Goal: Information Seeking & Learning: Compare options

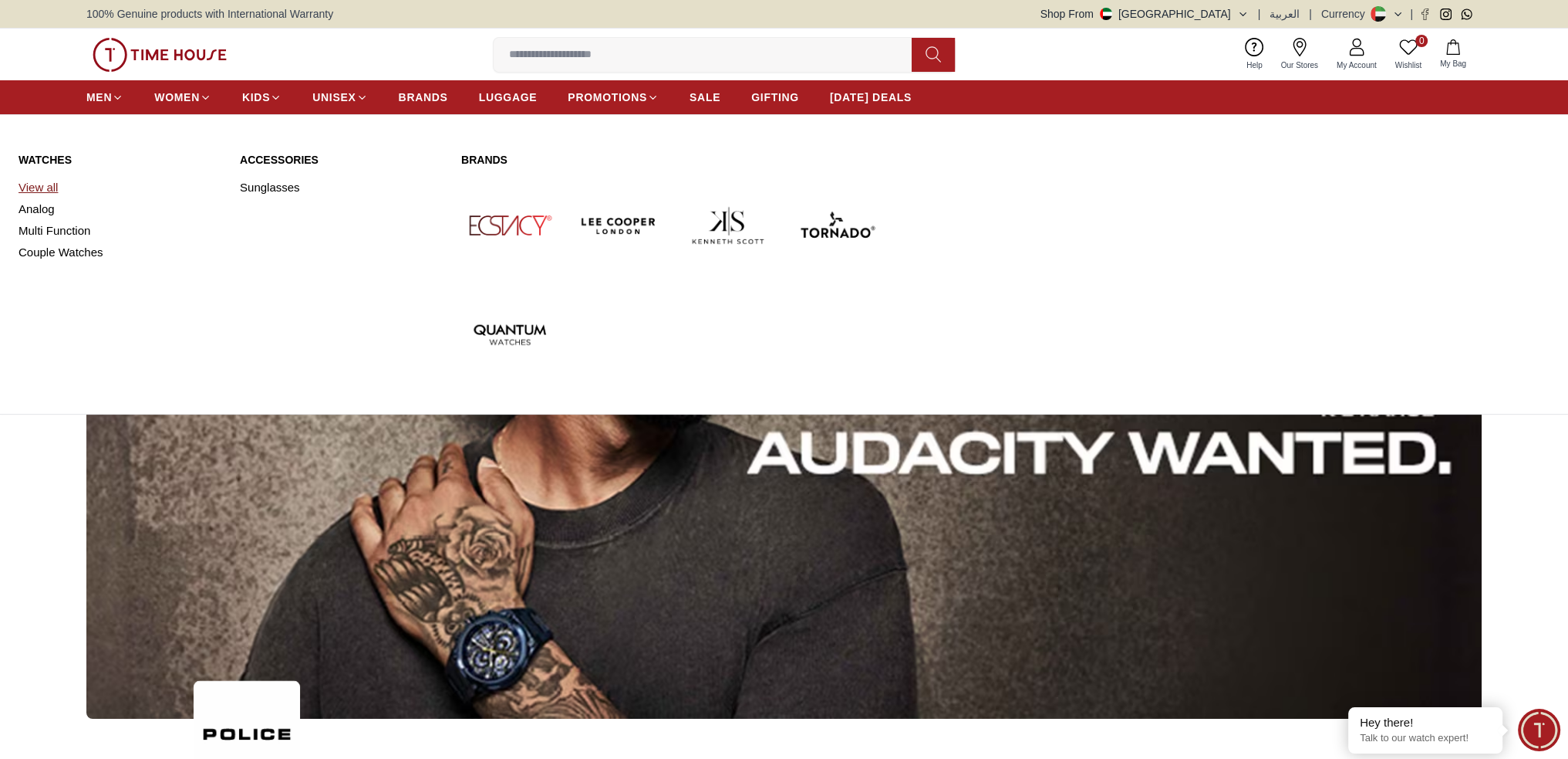
click at [38, 183] on link "View all" at bounding box center [120, 187] width 203 height 22
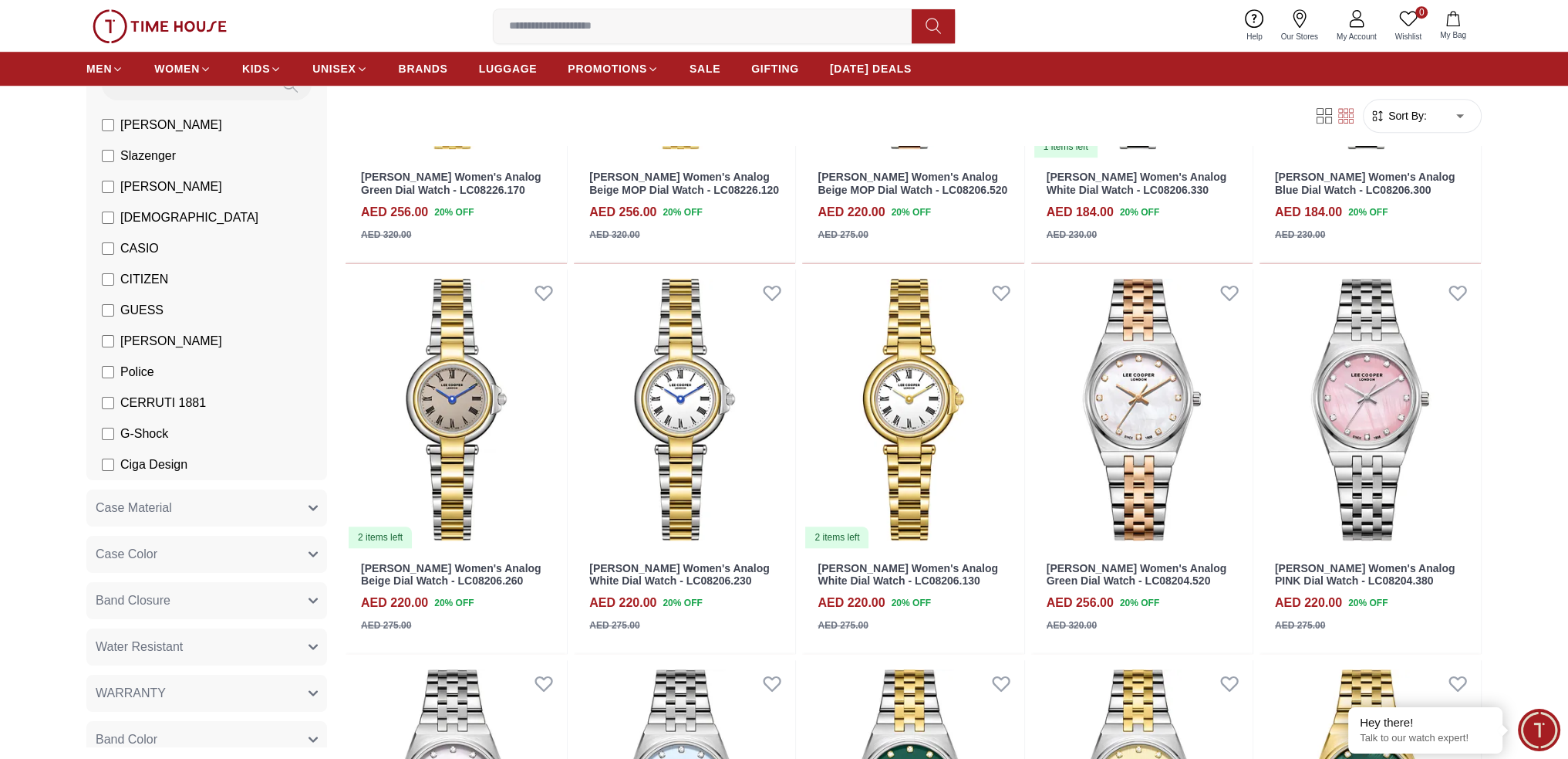
scroll to position [154, 0]
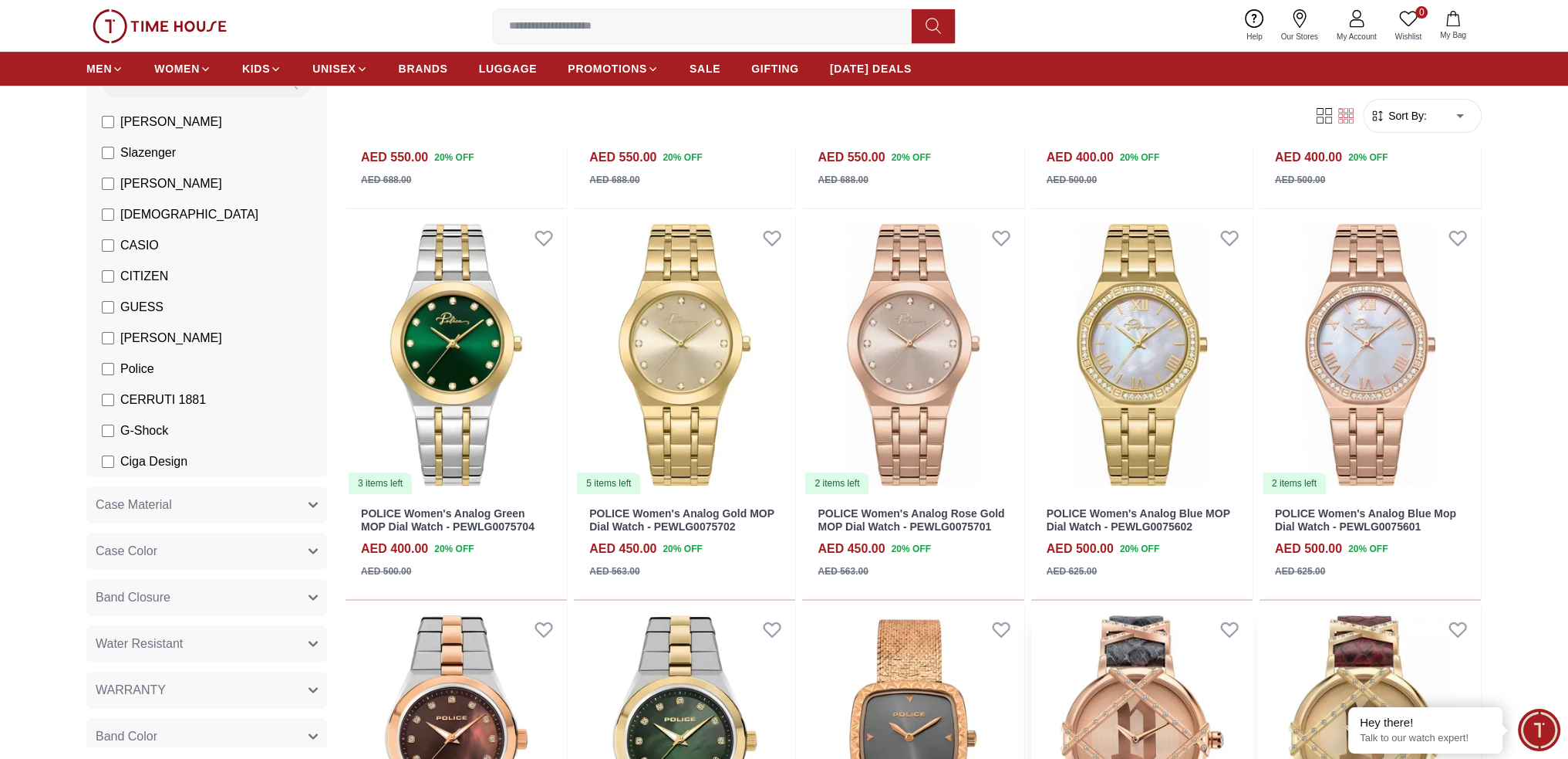
scroll to position [1157, 0]
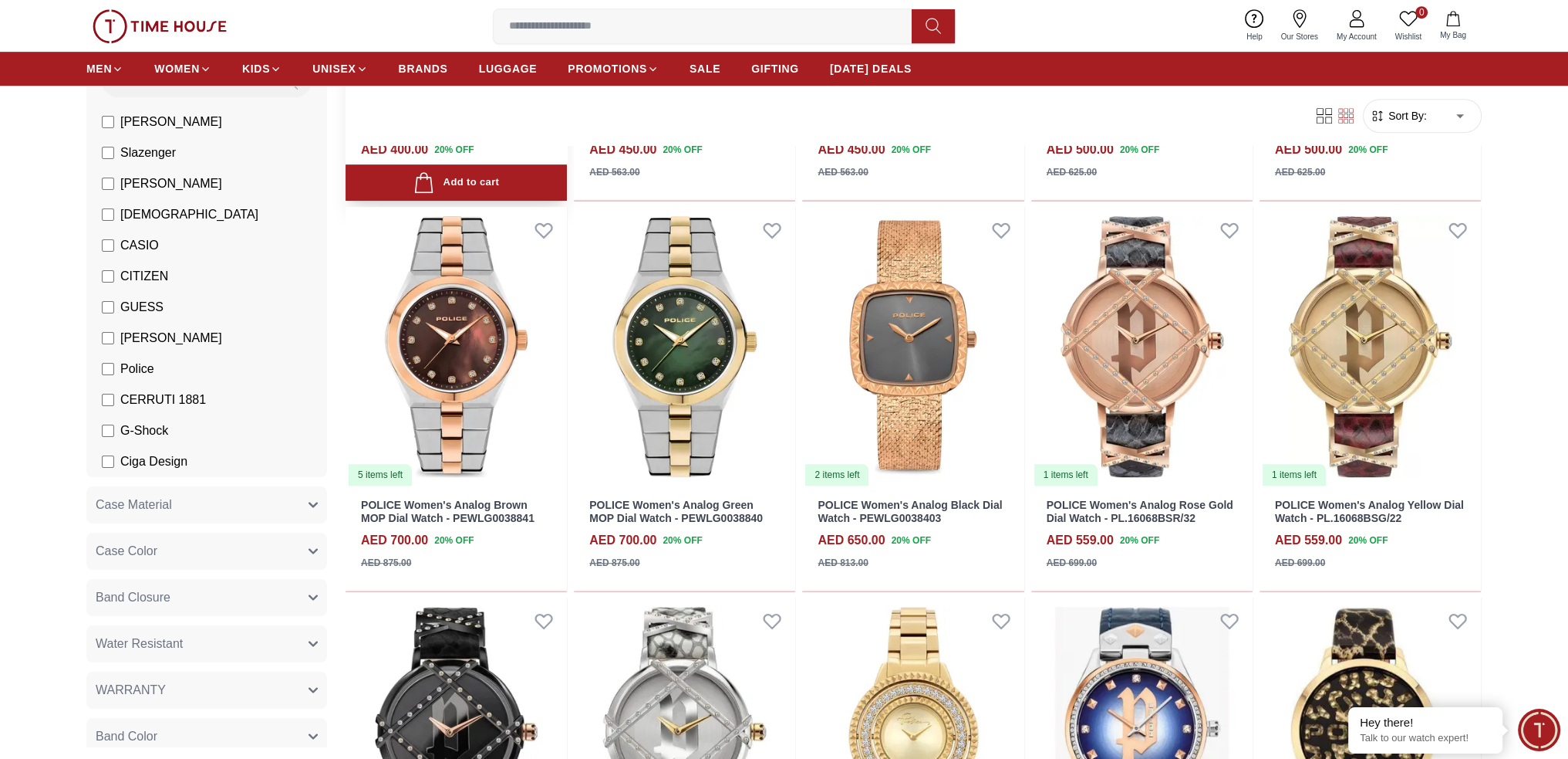
scroll to position [849, 0]
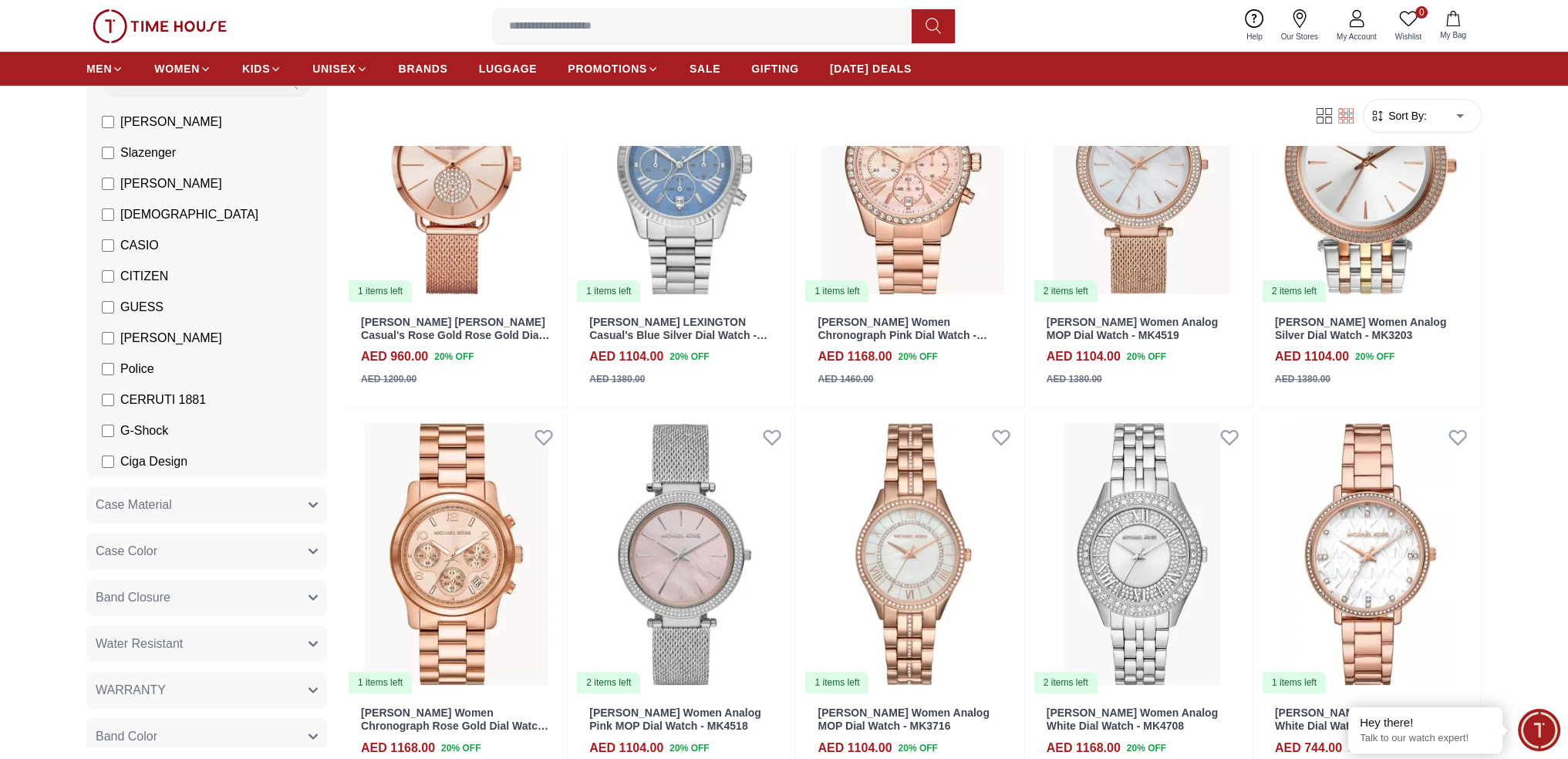
scroll to position [617, 0]
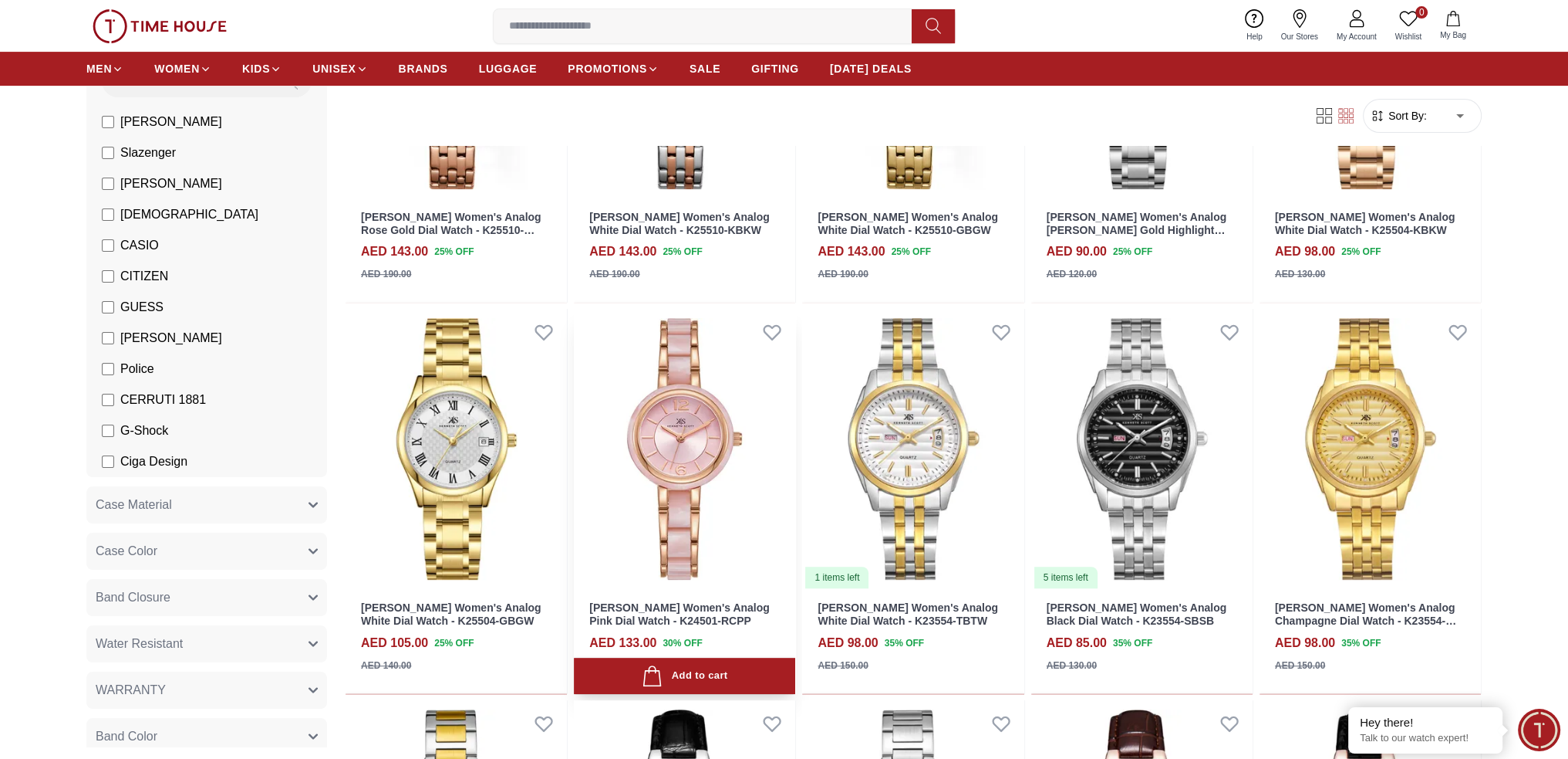
scroll to position [926, 0]
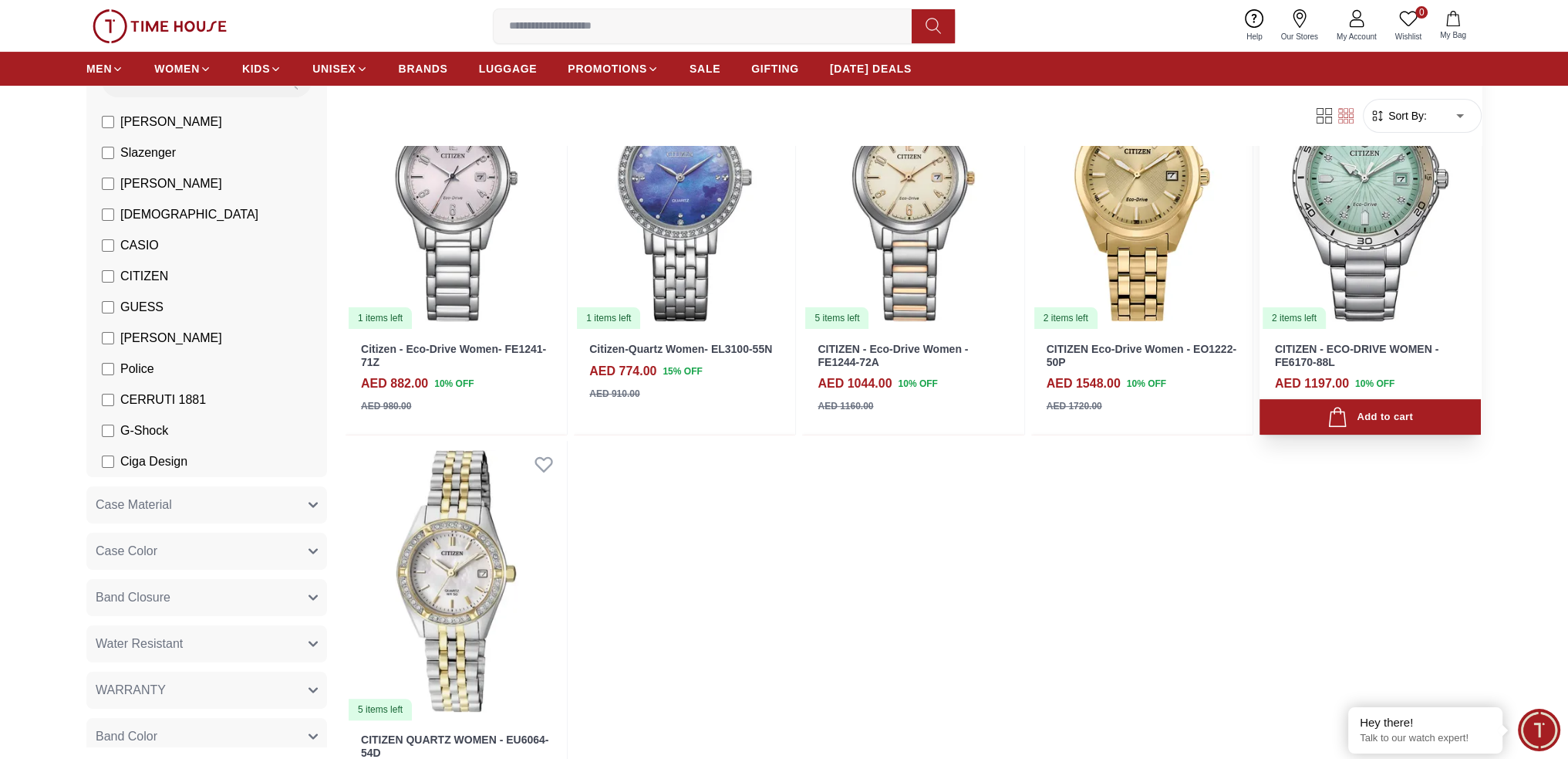
scroll to position [617, 0]
